Goal: Task Accomplishment & Management: Use online tool/utility

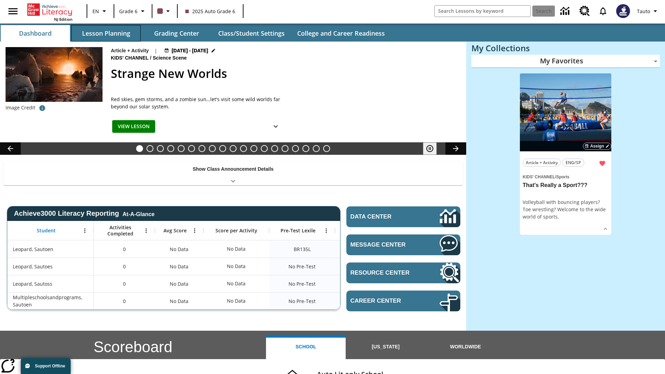
click at [106, 33] on button "Lesson Planning" at bounding box center [105, 33] width 69 height 17
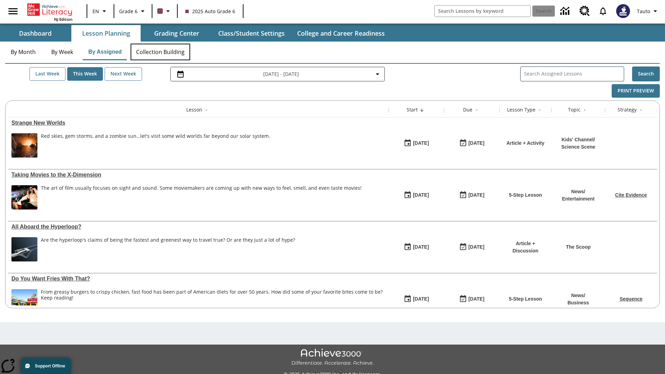
click at [160, 52] on button "Collection Building" at bounding box center [161, 52] width 60 height 17
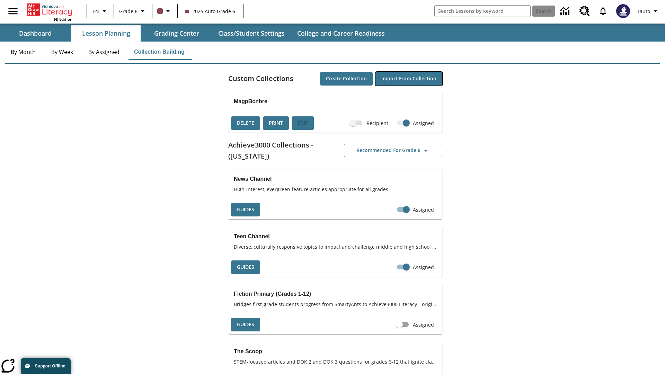
click at [409, 79] on button "Import from Collection" at bounding box center [408, 79] width 67 height 14
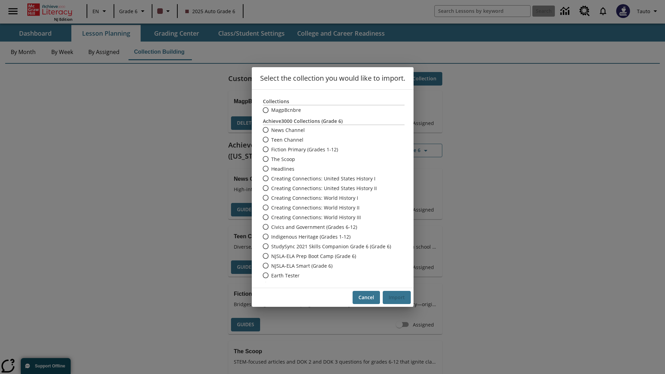
click at [329, 169] on label "Headlines" at bounding box center [329, 169] width 140 height 10
